Goal: Task Accomplishment & Management: Manage account settings

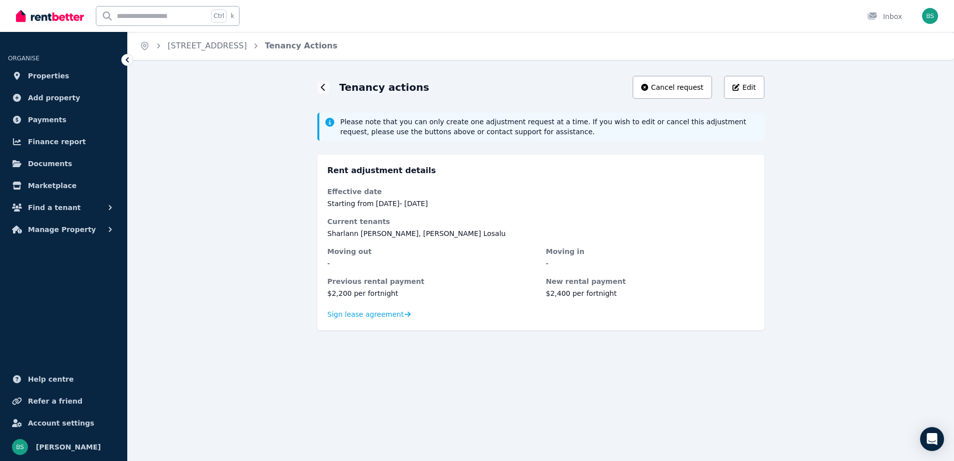
click at [239, 299] on div "Tenancy actions Cancel request Edit Please note that you can only create one ad…" at bounding box center [541, 212] width 826 height 272
click at [96, 227] on button "Manage Property" at bounding box center [63, 229] width 111 height 20
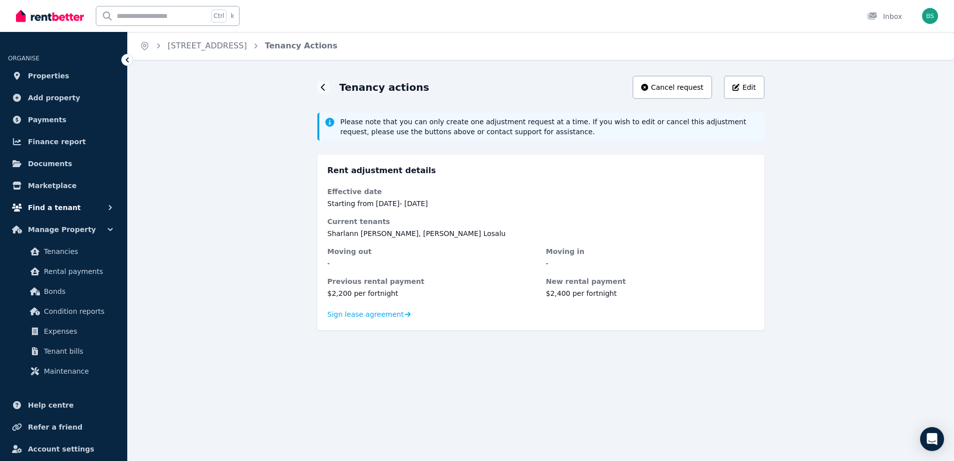
click at [104, 206] on button "Find a tenant" at bounding box center [63, 208] width 111 height 20
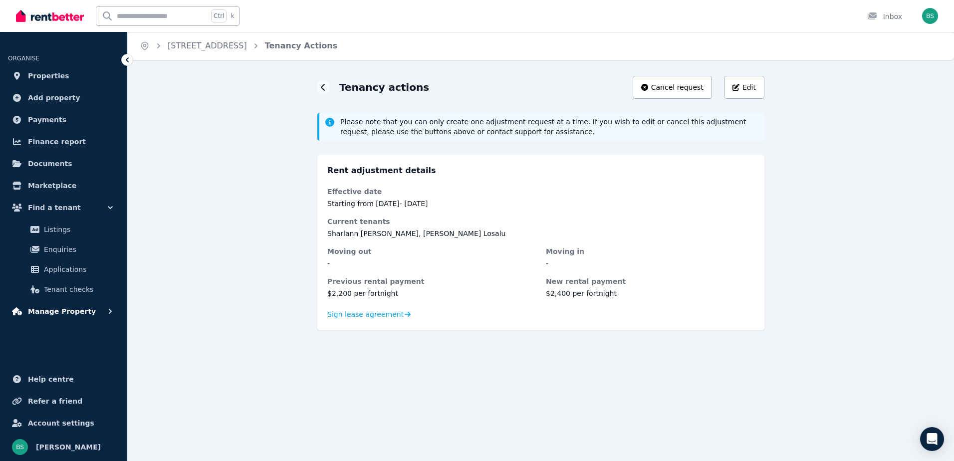
click at [89, 313] on button "Manage Property" at bounding box center [63, 311] width 111 height 20
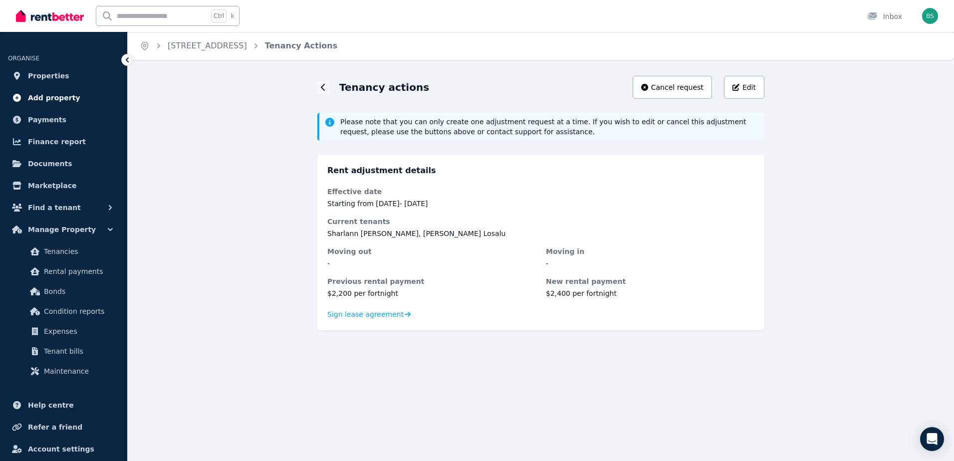
click at [57, 93] on span "Add property" at bounding box center [54, 98] width 52 height 12
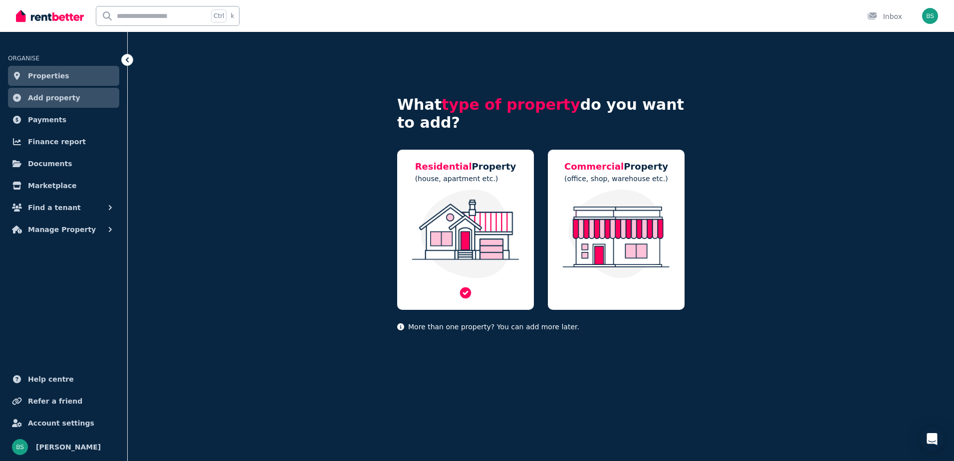
click at [458, 182] on p "(house, apartment etc.)" at bounding box center [465, 179] width 101 height 10
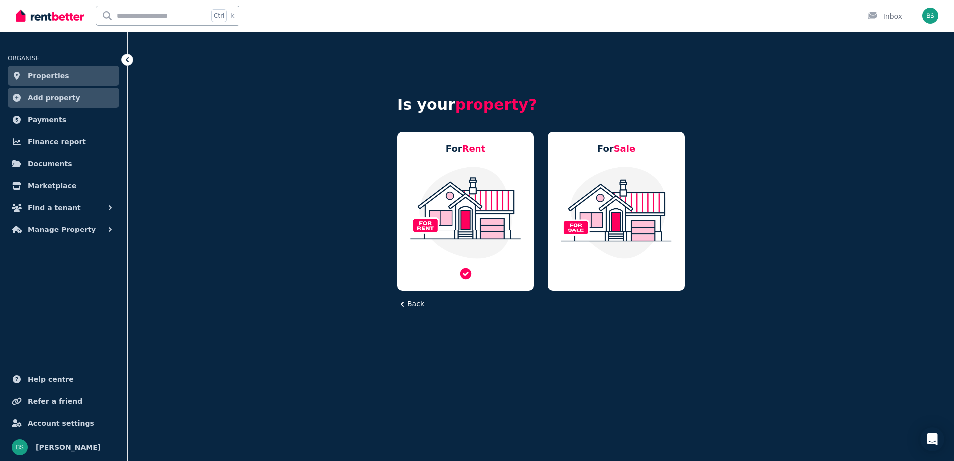
click at [475, 159] on div "For Rent" at bounding box center [465, 211] width 137 height 159
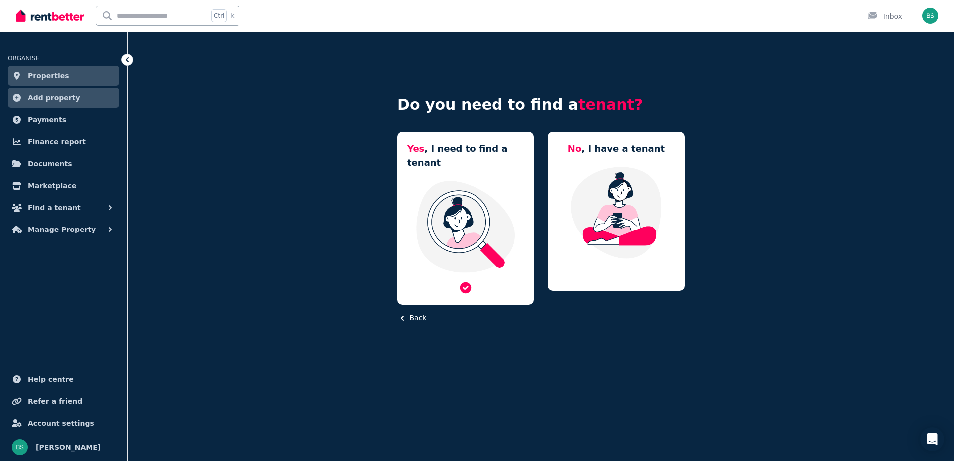
click at [468, 180] on img at bounding box center [465, 227] width 117 height 94
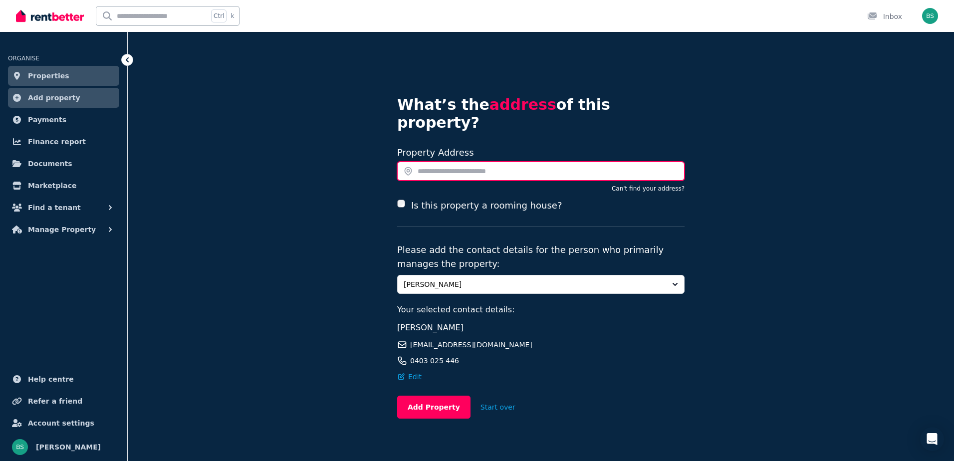
click at [482, 162] on input "text" at bounding box center [540, 171] width 287 height 19
type input "*"
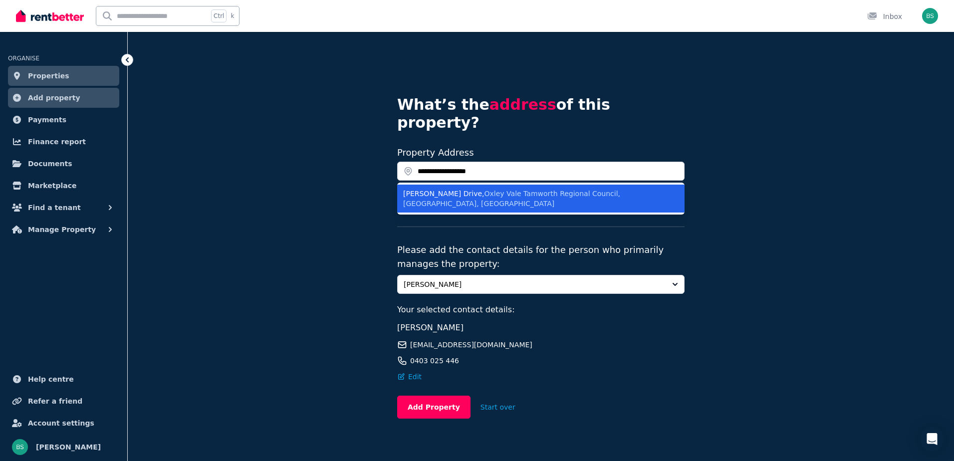
click at [483, 190] on span "Oxley Vale Tamworth Regional Council, [GEOGRAPHIC_DATA], [GEOGRAPHIC_DATA]" at bounding box center [511, 199] width 217 height 18
type input "**********"
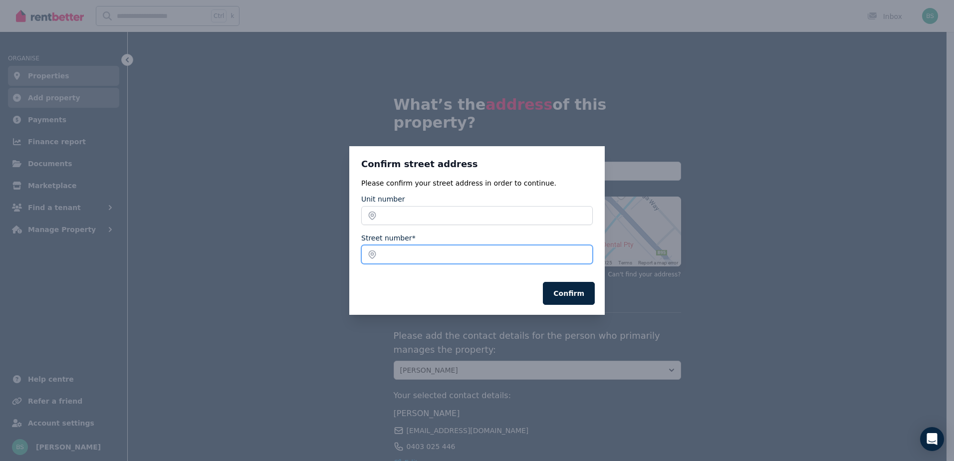
click at [431, 247] on input "Street number*" at bounding box center [476, 254] width 231 height 19
type input "*"
click at [570, 292] on button "Confirm" at bounding box center [569, 293] width 52 height 23
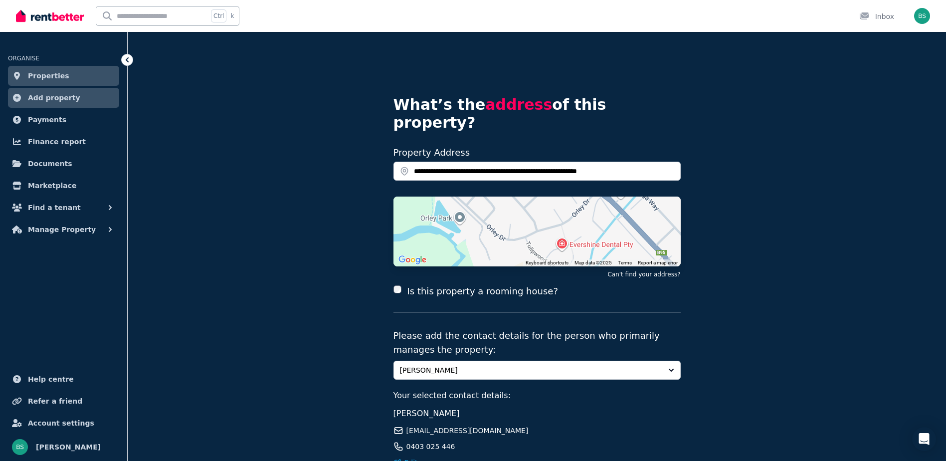
click at [742, 261] on div "**********" at bounding box center [537, 296] width 819 height 528
click at [416, 162] on input "**********" at bounding box center [537, 171] width 287 height 19
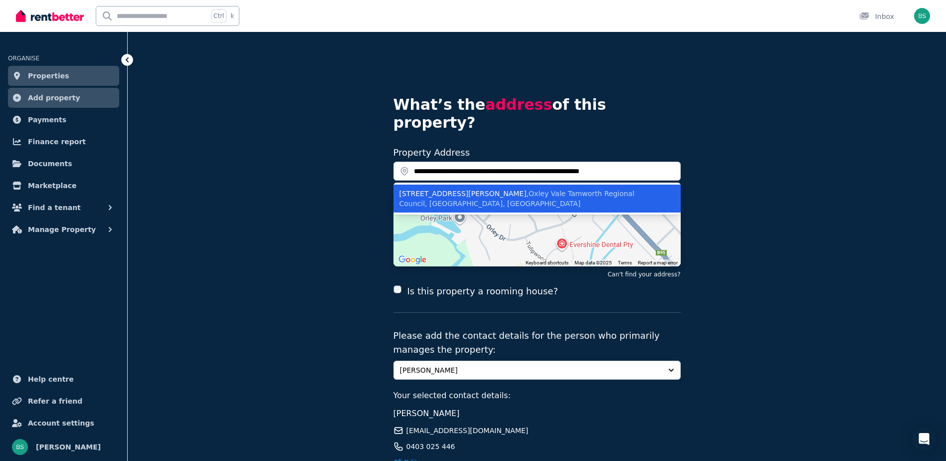
click at [422, 189] on div "[STREET_ADDRESS][PERSON_NAME]" at bounding box center [531, 199] width 263 height 20
type input "**********"
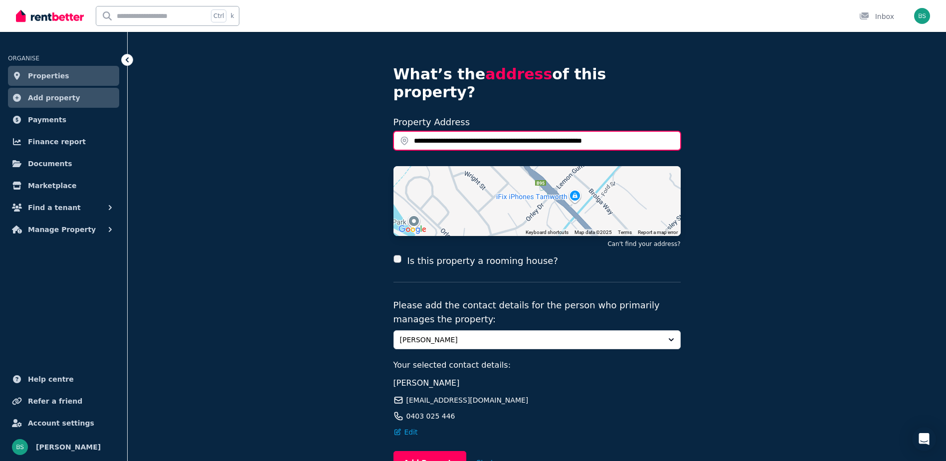
scroll to position [81, 0]
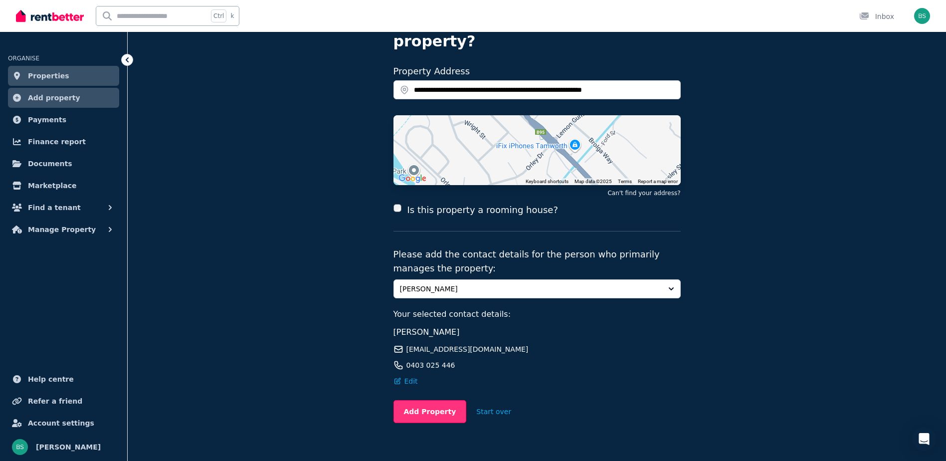
click at [435, 400] on button "Add Property" at bounding box center [430, 411] width 73 height 23
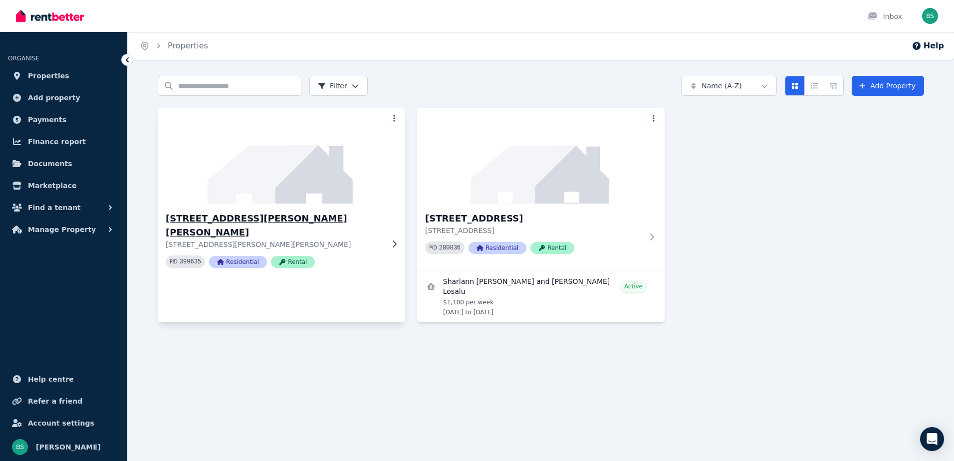
click at [393, 240] on icon at bounding box center [394, 244] width 10 height 8
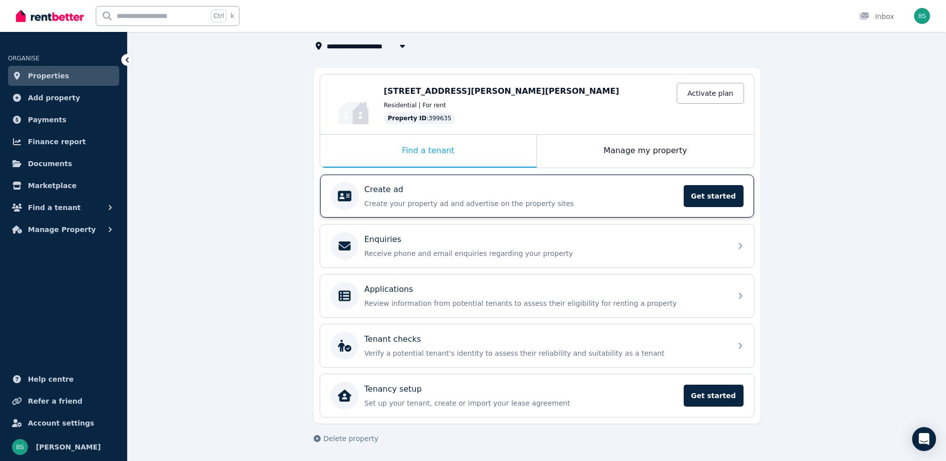
scroll to position [61, 0]
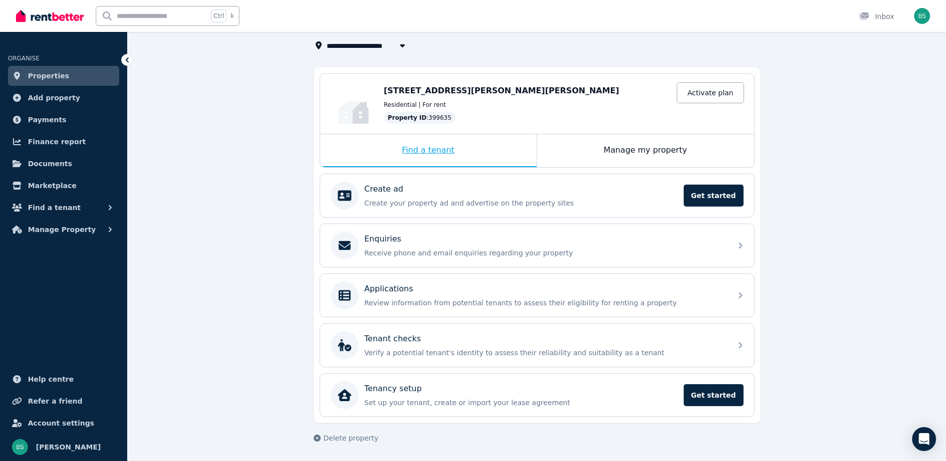
click at [399, 148] on div "Find a tenant" at bounding box center [428, 150] width 216 height 33
click at [441, 150] on div "Find a tenant" at bounding box center [428, 150] width 216 height 33
click at [666, 146] on div "Manage my property" at bounding box center [645, 150] width 217 height 33
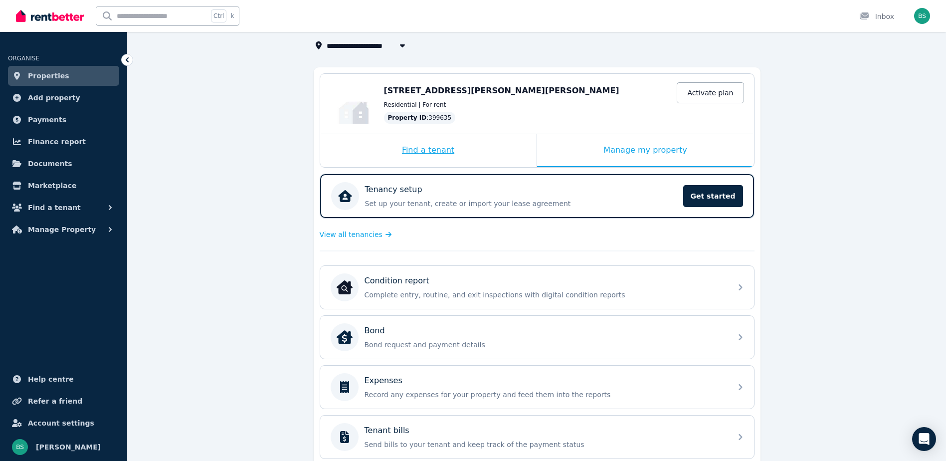
click at [443, 149] on div "Find a tenant" at bounding box center [428, 150] width 216 height 33
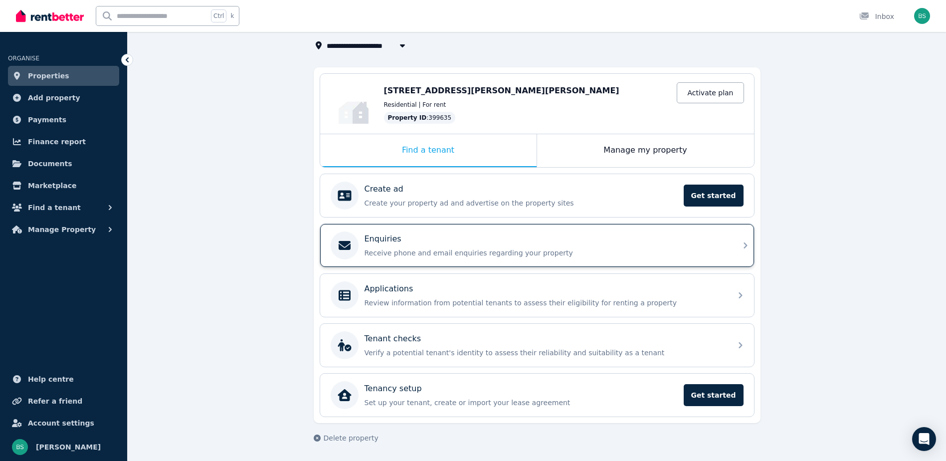
click at [547, 248] on p "Receive phone and email enquiries regarding your property" at bounding box center [545, 253] width 361 height 10
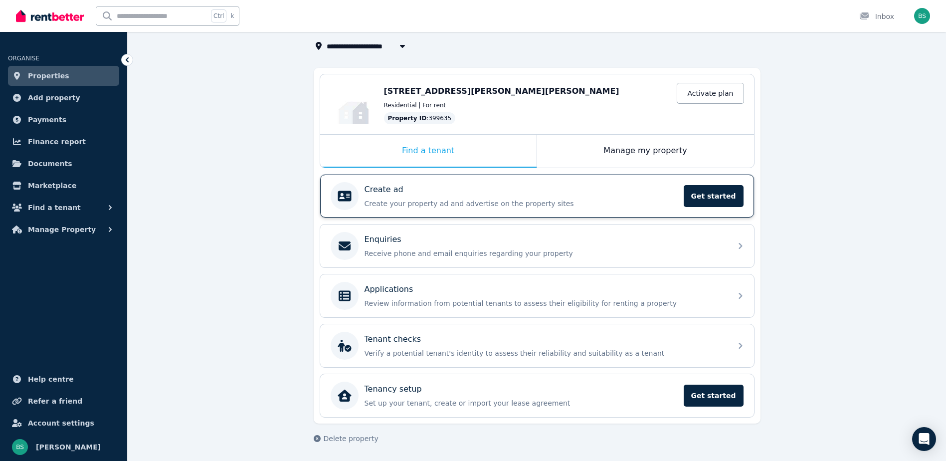
scroll to position [61, 0]
click at [514, 204] on p "Create your property ad and advertise on the property sites" at bounding box center [521, 203] width 313 height 10
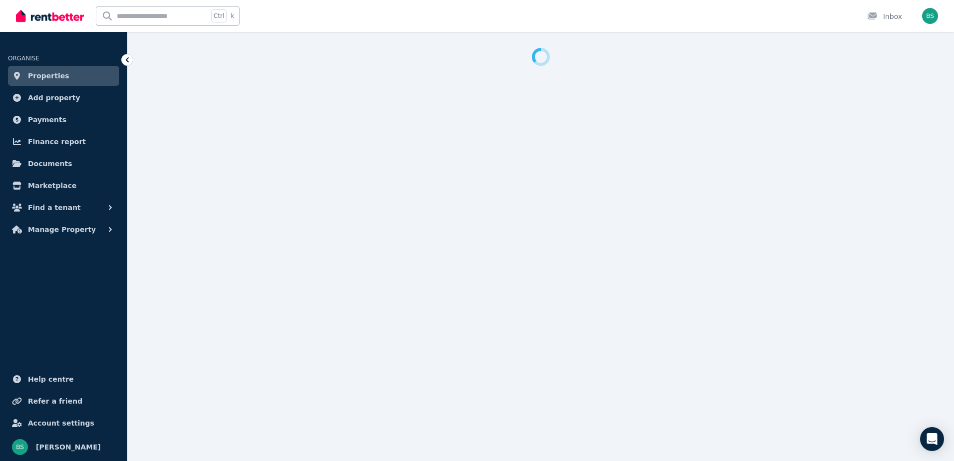
select select "***"
select select "**********"
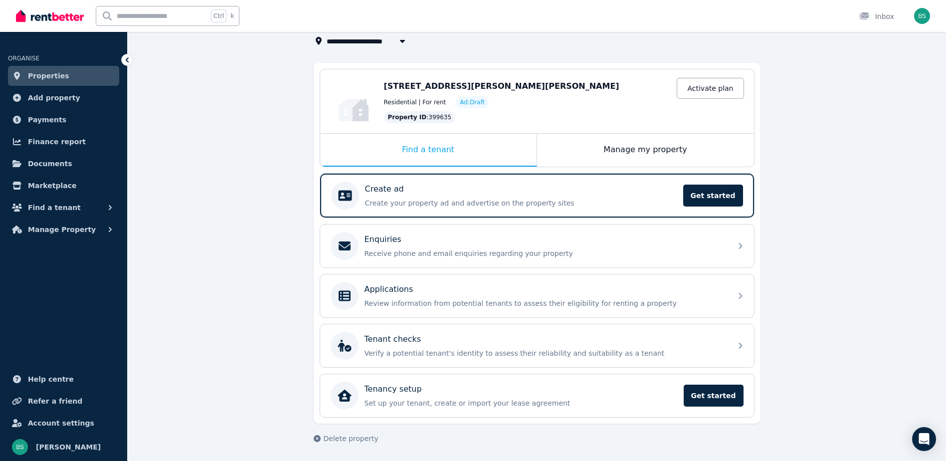
scroll to position [66, 0]
click at [541, 300] on p "Review information from potential tenants to assess their eligibility for renti…" at bounding box center [545, 303] width 361 height 10
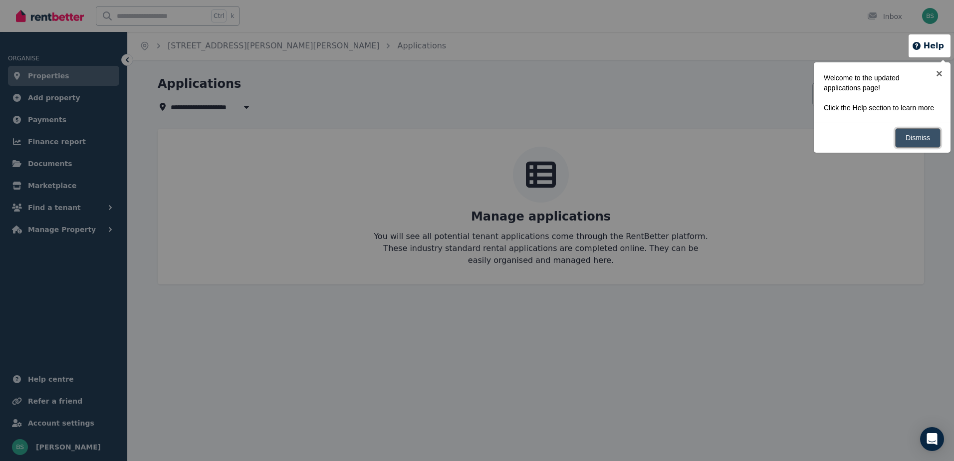
click at [925, 138] on link "Dismiss" at bounding box center [917, 137] width 45 height 19
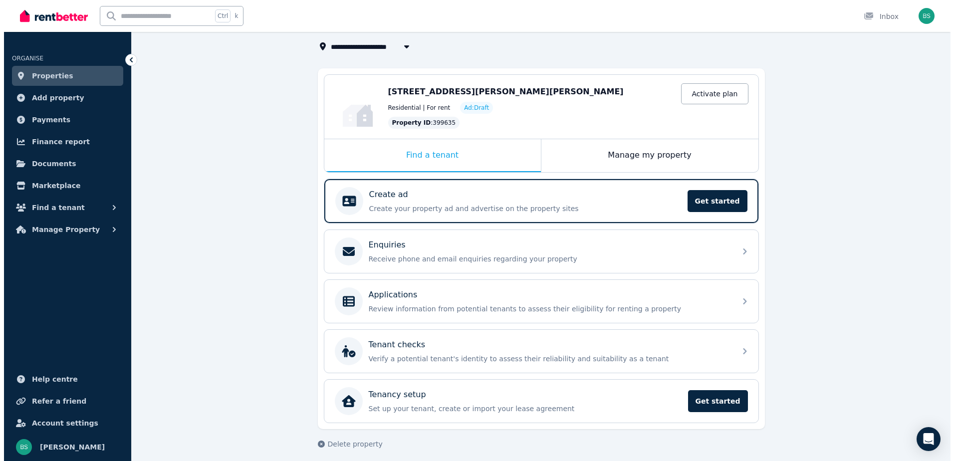
scroll to position [66, 0]
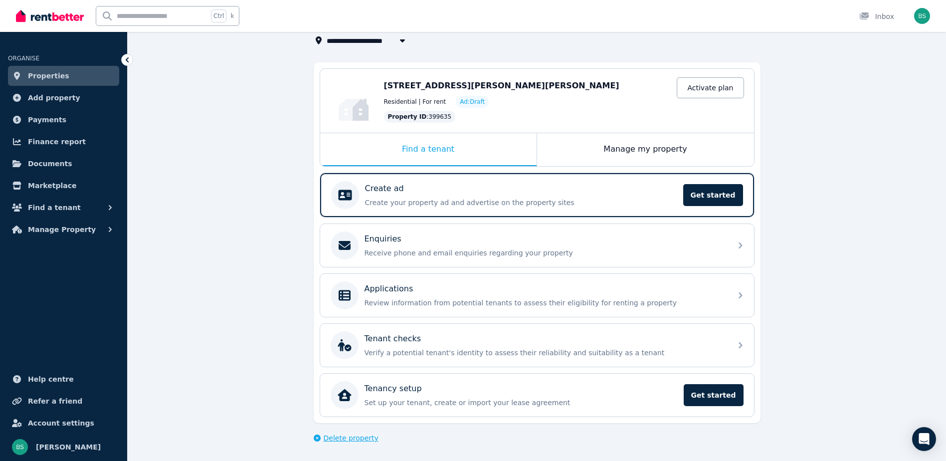
click at [337, 433] on span "Delete property" at bounding box center [351, 438] width 55 height 10
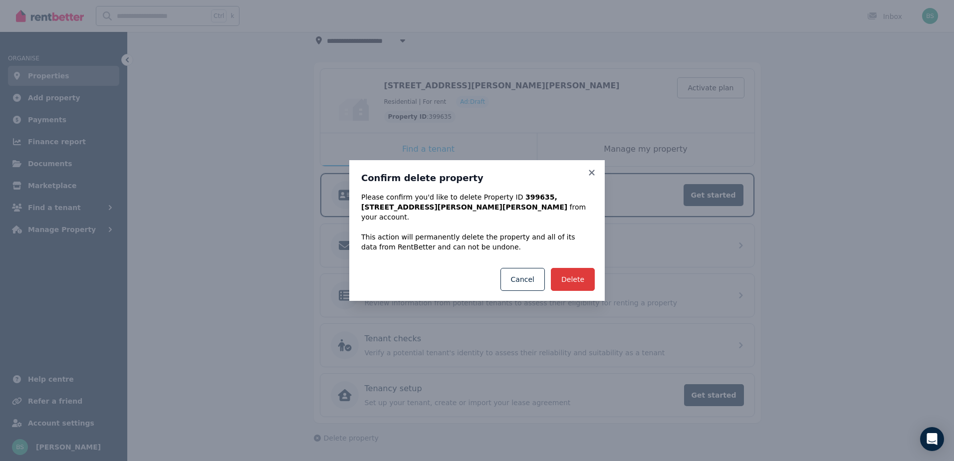
click at [572, 269] on button "Delete" at bounding box center [573, 279] width 44 height 23
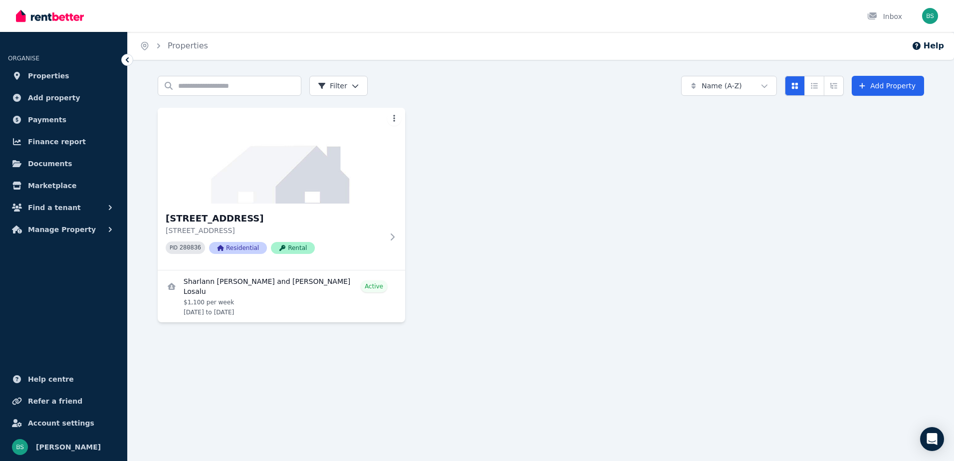
click at [505, 205] on div "10 Governor Place, Winston Hills 10 Governor Place, Winston Hills NSW 2153 PID …" at bounding box center [541, 215] width 766 height 215
click at [21, 14] on img at bounding box center [50, 15] width 68 height 15
click at [74, 314] on ul "ORGANISE Properties Add property Payments Finance report Documents Marketplace …" at bounding box center [63, 251] width 127 height 419
click at [186, 371] on div "Home Properties Help Search properties Filter Name (A-Z) Add Property 10 Govern…" at bounding box center [477, 230] width 954 height 461
drag, startPoint x: 186, startPoint y: 371, endPoint x: 164, endPoint y: 366, distance: 22.4
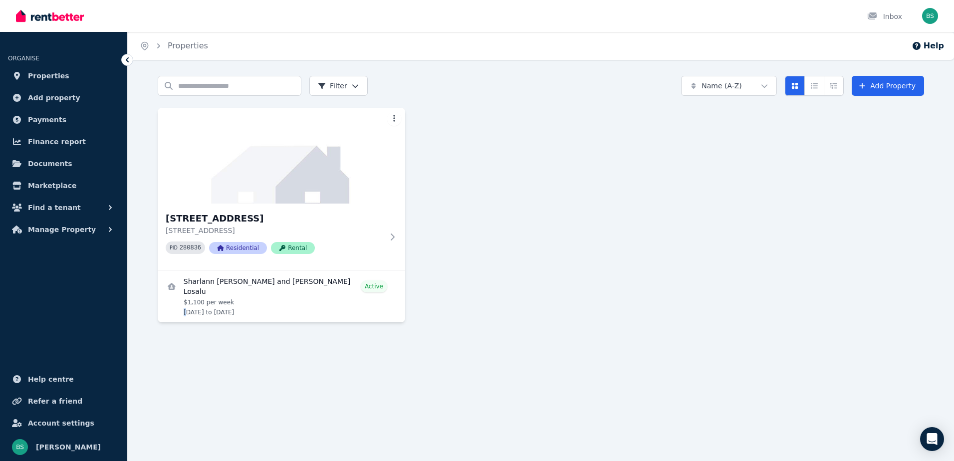
click at [164, 367] on div "Home Properties Help Search properties Filter Name (A-Z) Add Property 10 Govern…" at bounding box center [477, 230] width 954 height 461
